Goal: Transaction & Acquisition: Purchase product/service

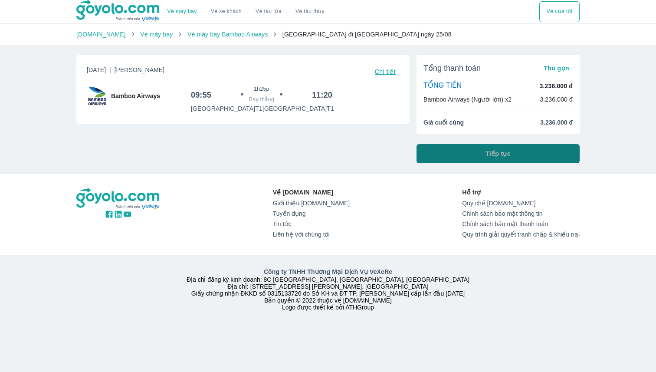
click at [512, 153] on button "Tiếp tục" at bounding box center [497, 153] width 163 height 19
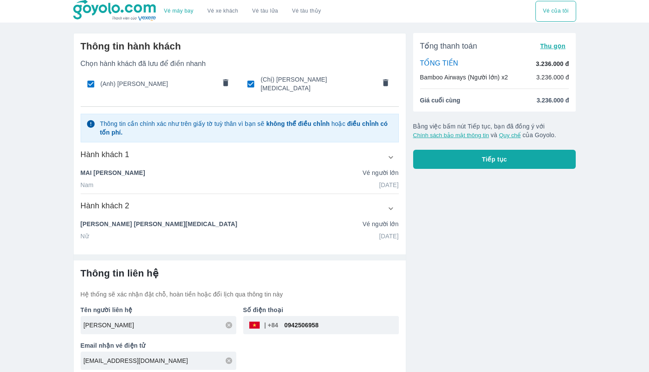
scroll to position [2, 0]
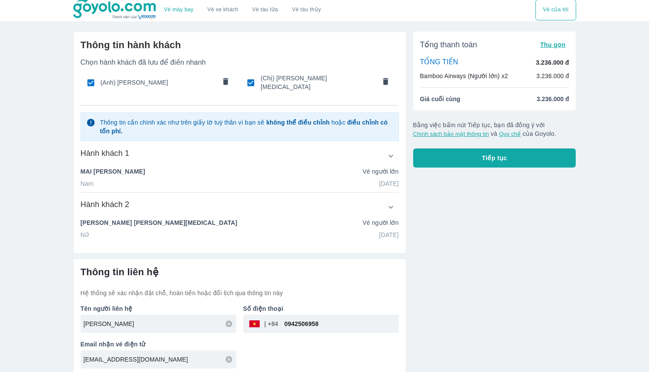
click at [393, 151] on icon "button" at bounding box center [391, 155] width 9 height 9
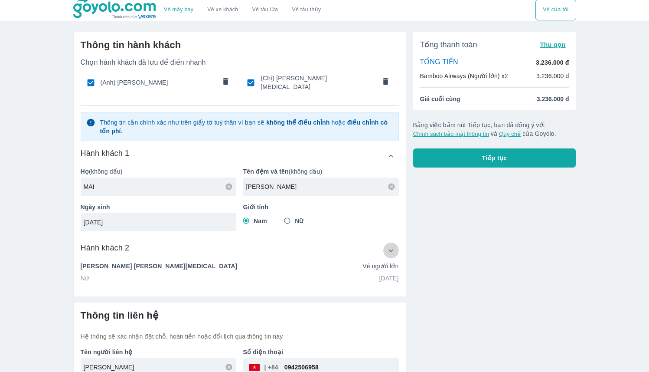
click at [390, 250] on icon "button" at bounding box center [391, 250] width 9 height 9
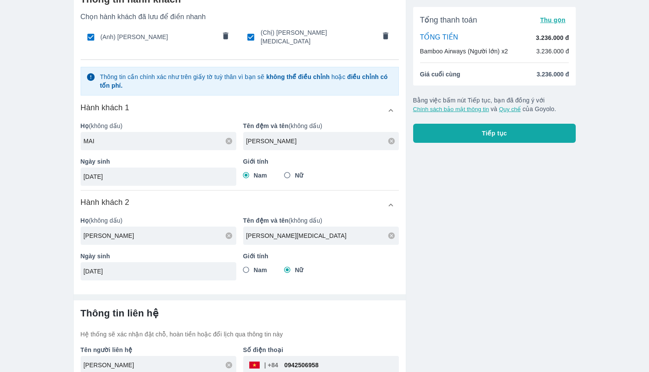
scroll to position [0, 0]
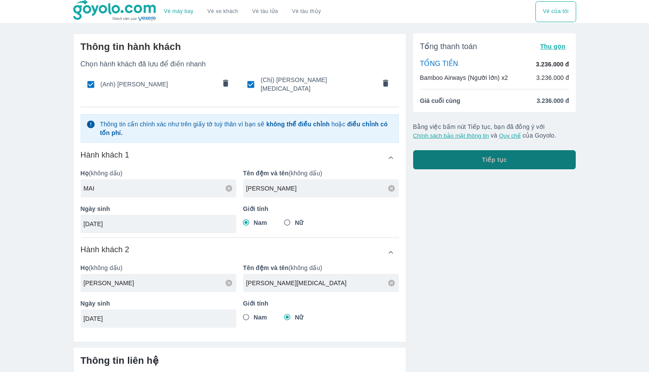
click at [471, 161] on button "Tiếp tục" at bounding box center [494, 159] width 163 height 19
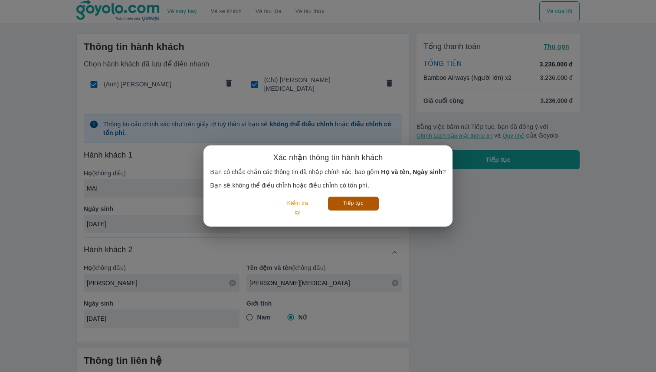
click at [329, 202] on button "Tiếp tục" at bounding box center [353, 203] width 51 height 13
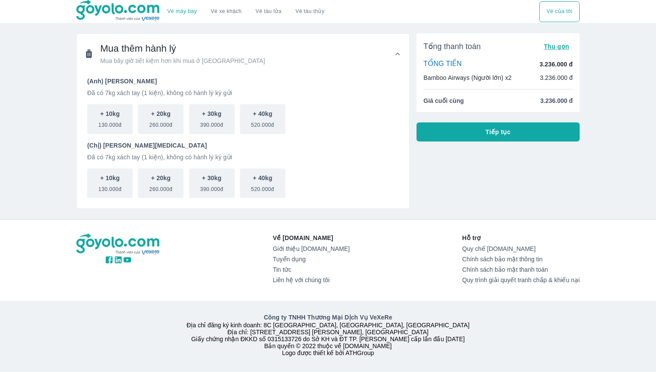
click at [528, 132] on button "Tiếp tục" at bounding box center [497, 131] width 163 height 19
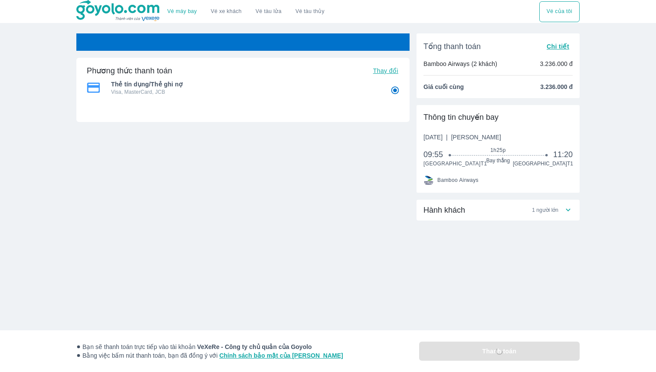
click at [332, 99] on ul "Thẻ tín dụng/Thẻ ghi nợ Visa, MasterCard, JCB" at bounding box center [243, 89] width 312 height 25
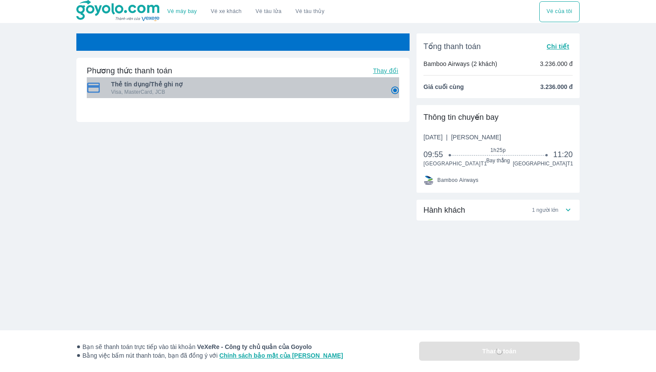
click at [329, 94] on p "Visa, MasterCard, JCB" at bounding box center [244, 92] width 267 height 7
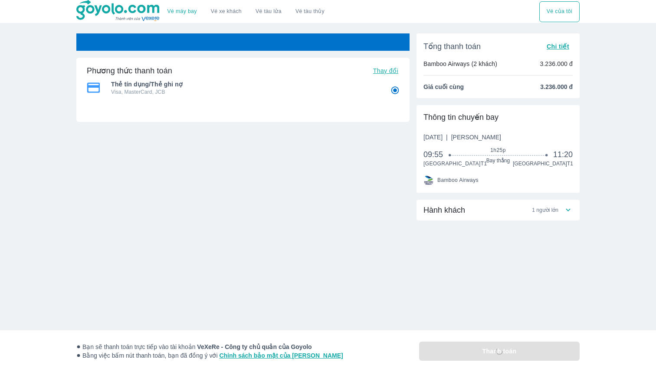
radio input "false"
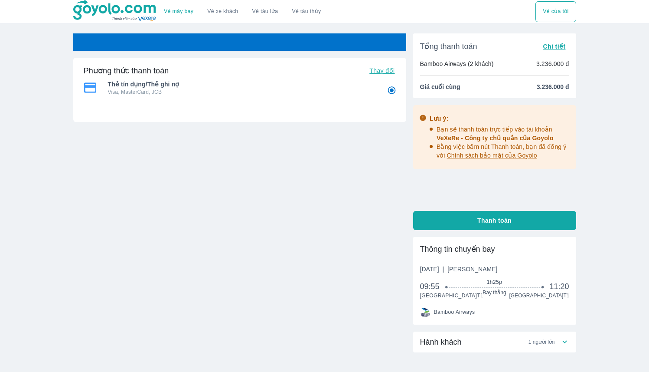
radio input "false"
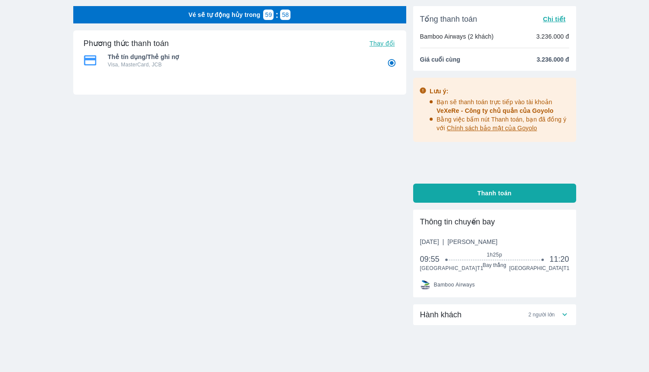
scroll to position [50, 0]
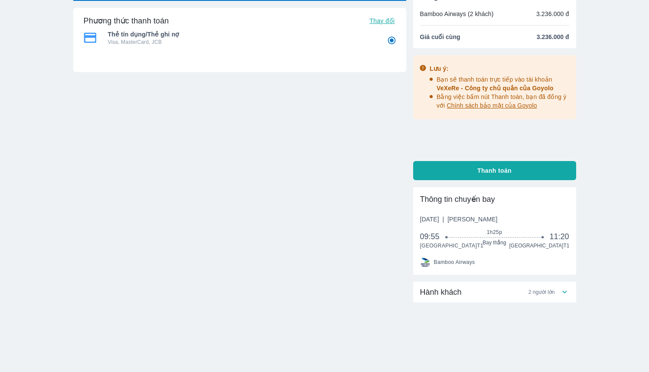
click at [540, 295] on div "Hành khách 2 người lớn" at bounding box center [490, 292] width 140 height 10
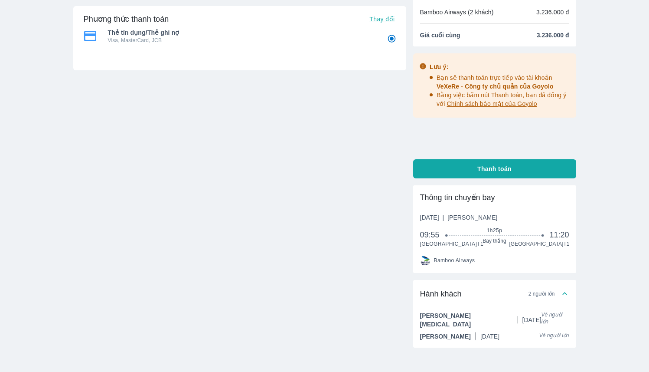
scroll to position [0, 0]
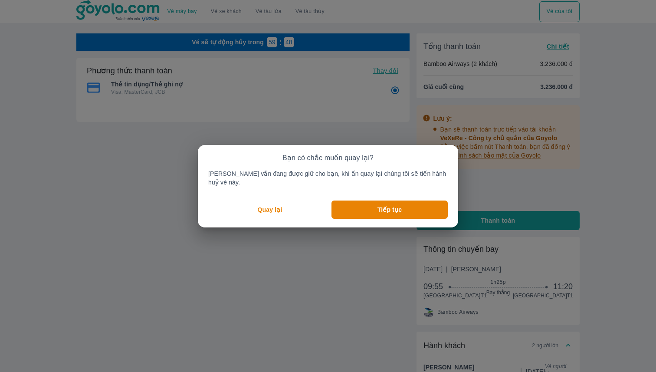
click at [293, 201] on button "Quay lại" at bounding box center [269, 209] width 123 height 18
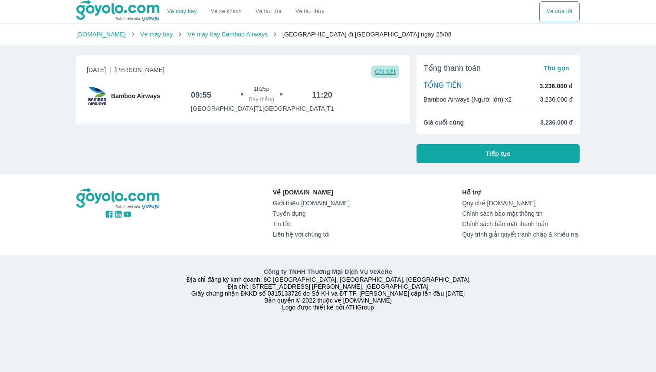
click at [381, 70] on span "Chi tiết" at bounding box center [385, 71] width 21 height 7
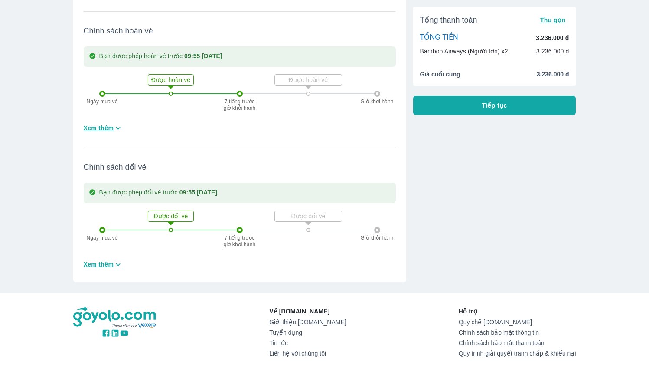
scroll to position [258, 0]
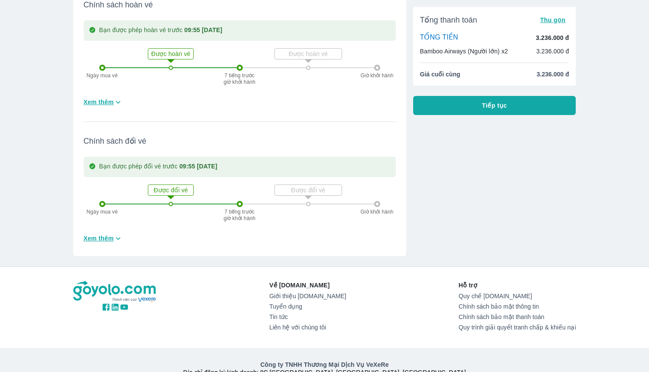
click at [477, 110] on button "Tiếp tục" at bounding box center [494, 105] width 163 height 19
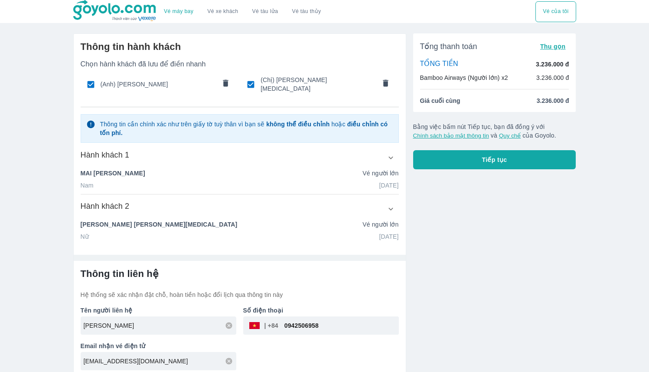
click at [513, 160] on button "Tiếp tục" at bounding box center [494, 159] width 163 height 19
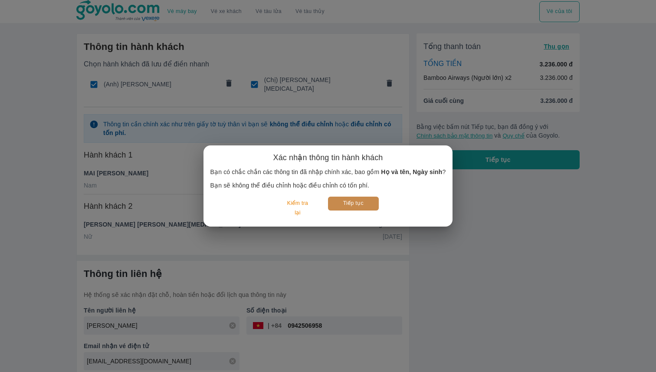
click at [356, 210] on button "Tiếp tục" at bounding box center [353, 203] width 51 height 13
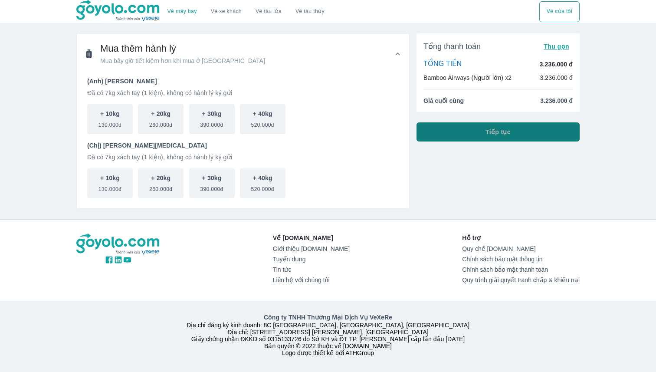
click at [450, 131] on button "Tiếp tục" at bounding box center [497, 131] width 163 height 19
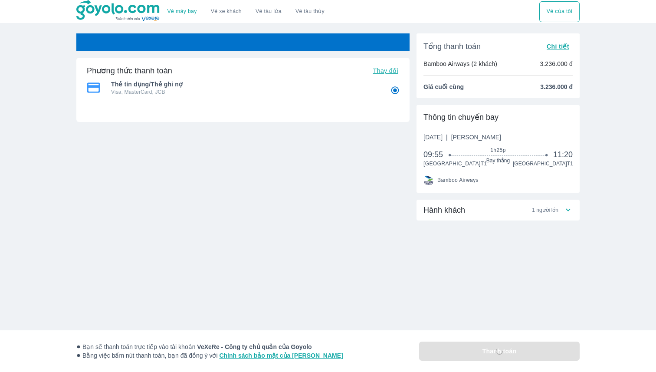
radio input "false"
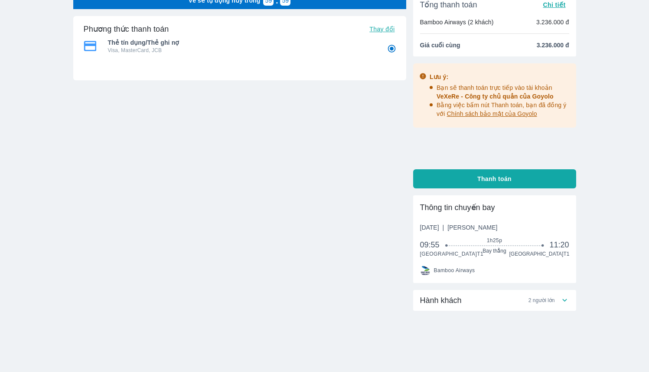
scroll to position [50, 0]
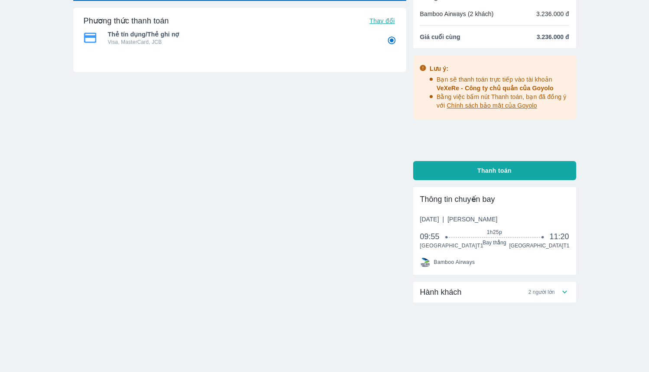
click at [486, 175] on button "Thanh toán" at bounding box center [494, 170] width 163 height 19
radio input "false"
